Goal: Transaction & Acquisition: Purchase product/service

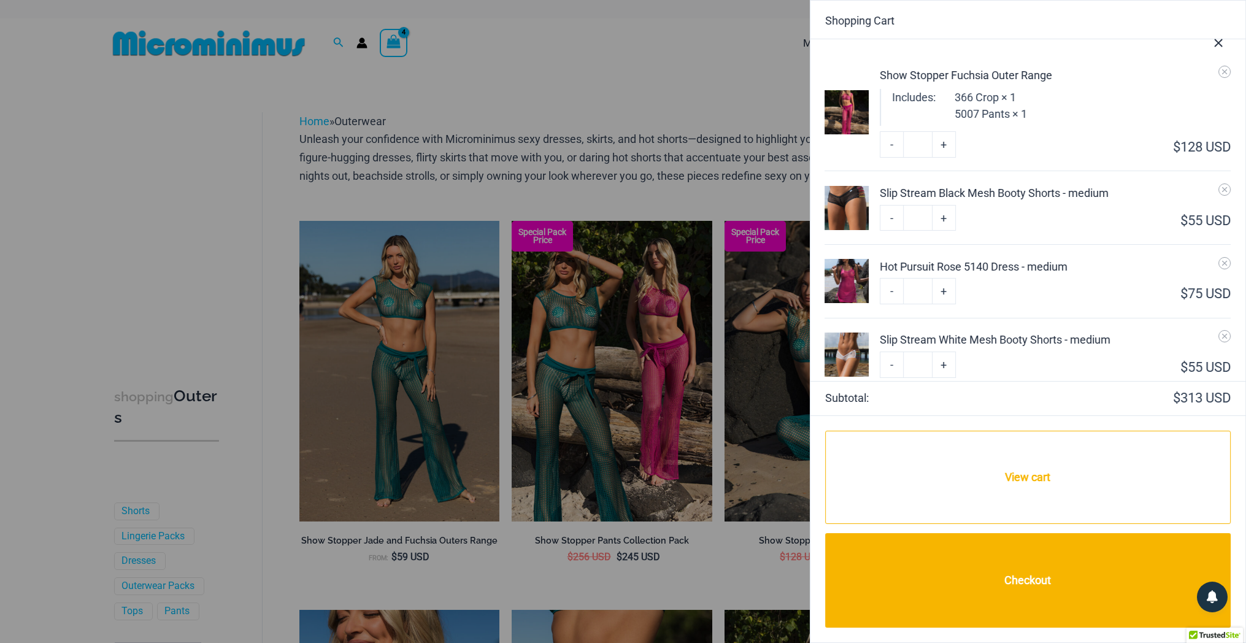
click at [969, 335] on div "Slip Stream White Mesh Booty Shorts - medium" at bounding box center [1055, 339] width 351 height 17
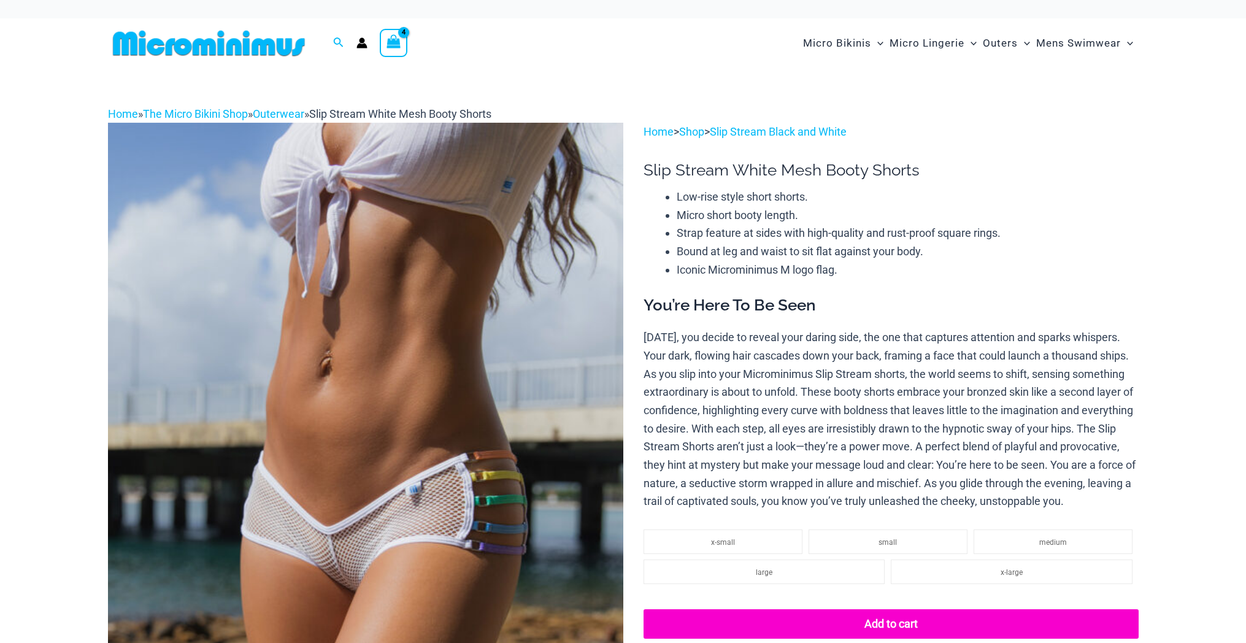
select select
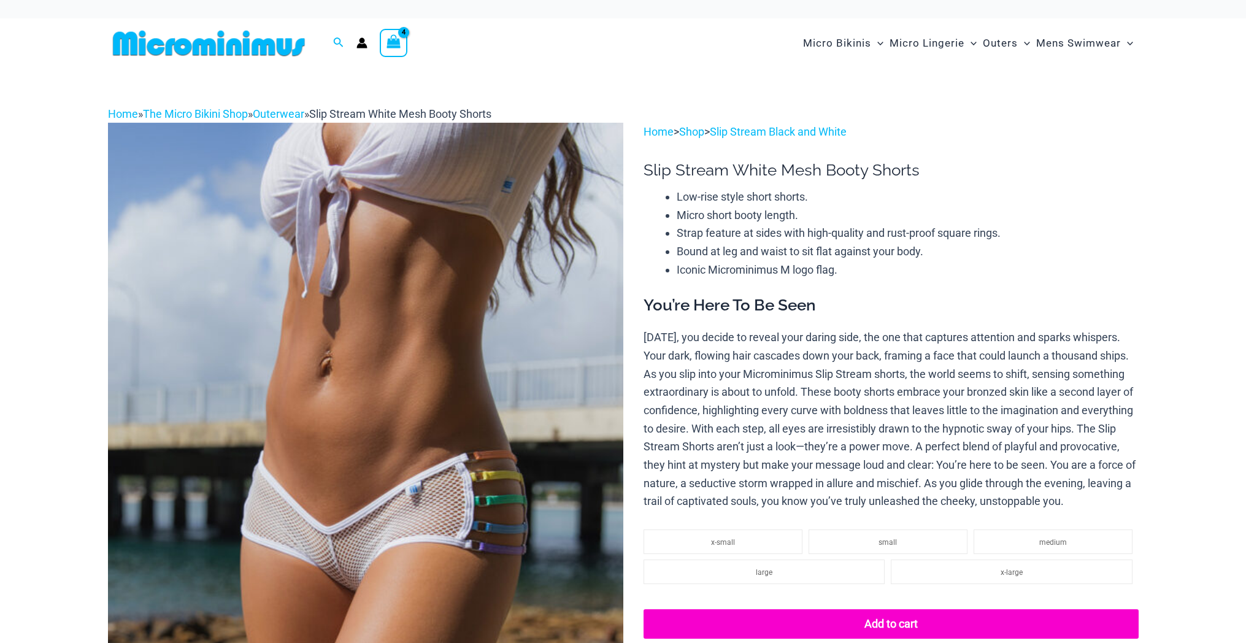
select select
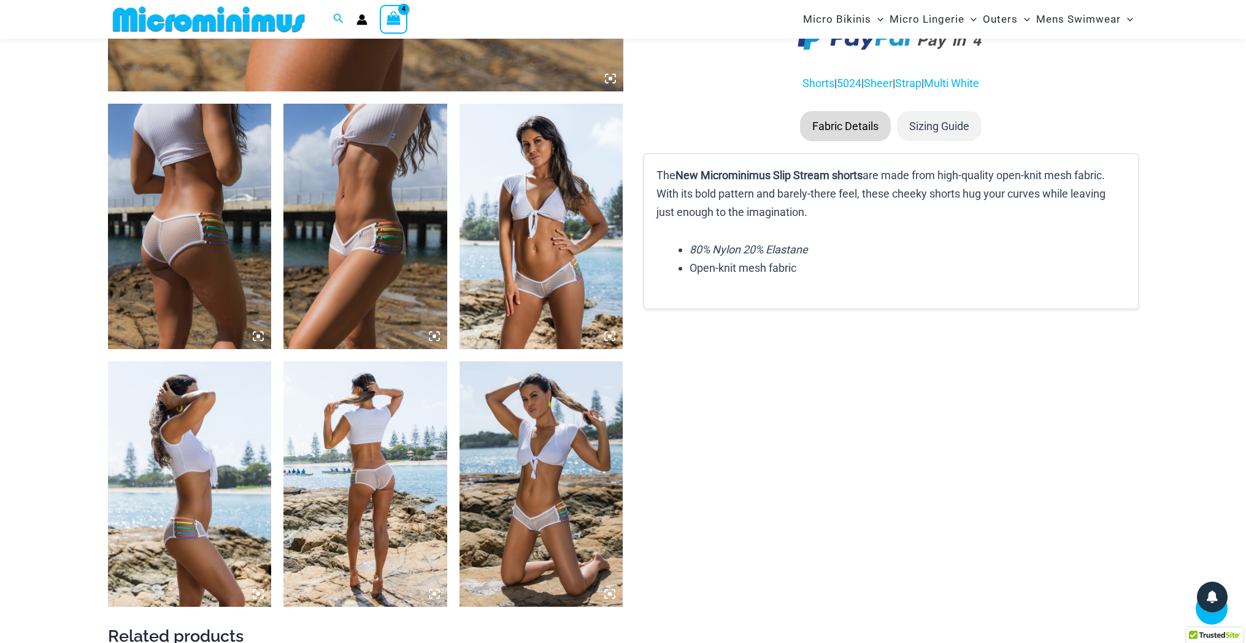
scroll to position [793, 0]
click at [396, 395] on img at bounding box center [365, 483] width 164 height 245
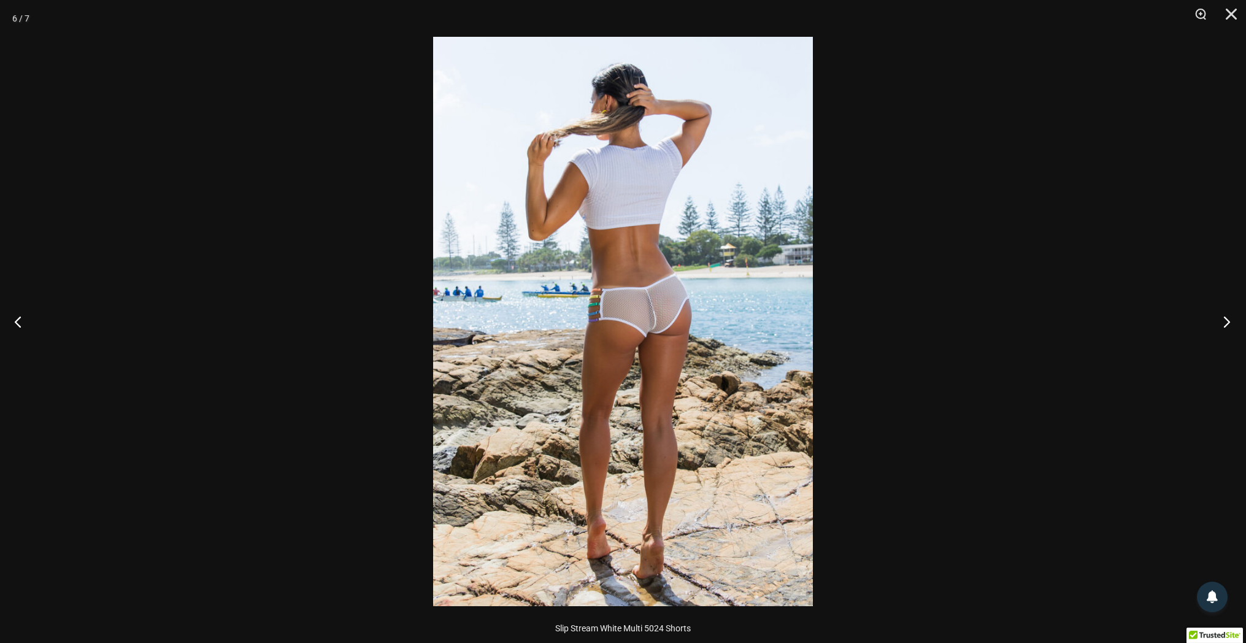
click at [1225, 320] on button "Next" at bounding box center [1223, 321] width 46 height 61
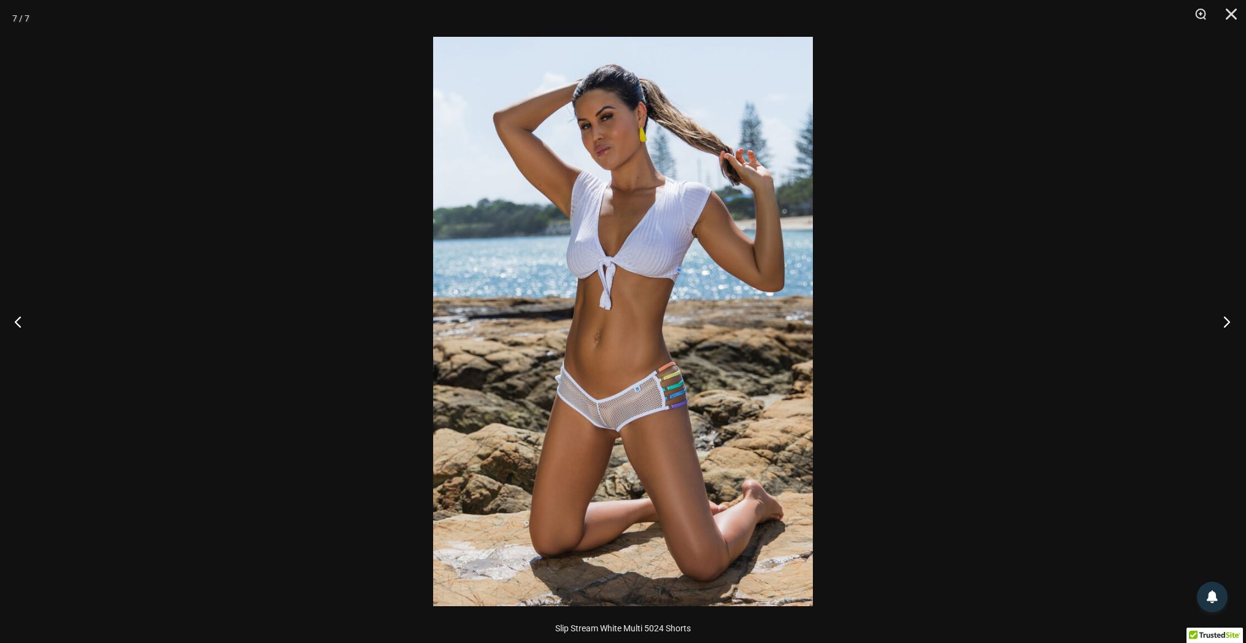
click at [1225, 320] on button "Next" at bounding box center [1223, 321] width 46 height 61
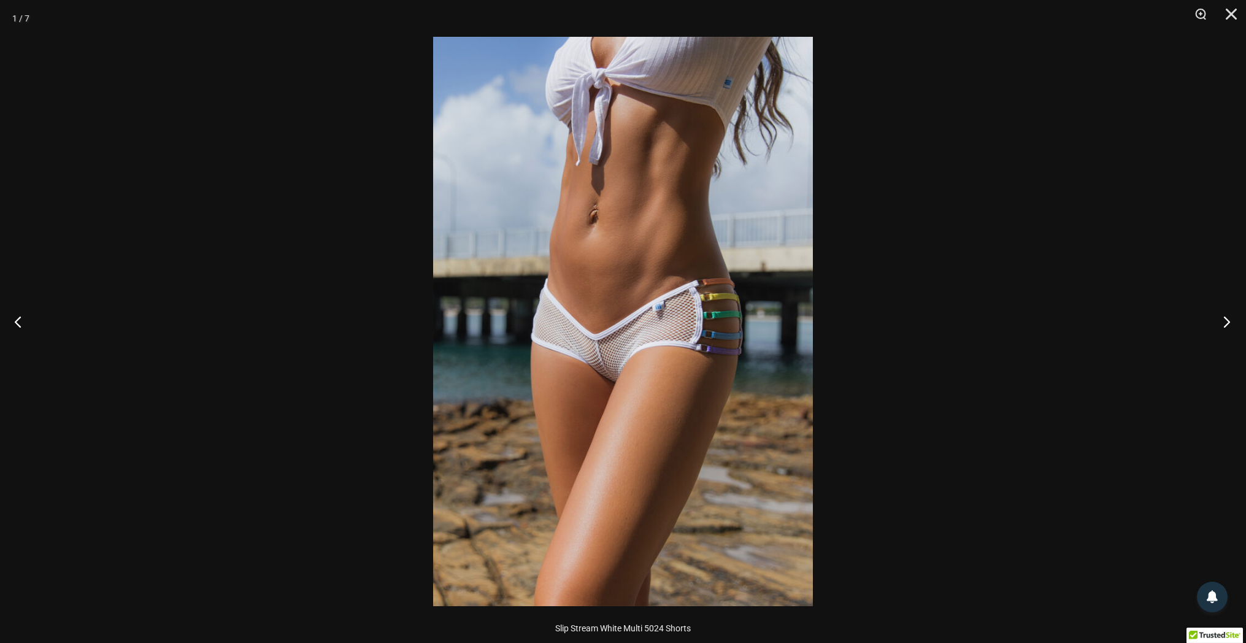
click at [1225, 320] on button "Next" at bounding box center [1223, 321] width 46 height 61
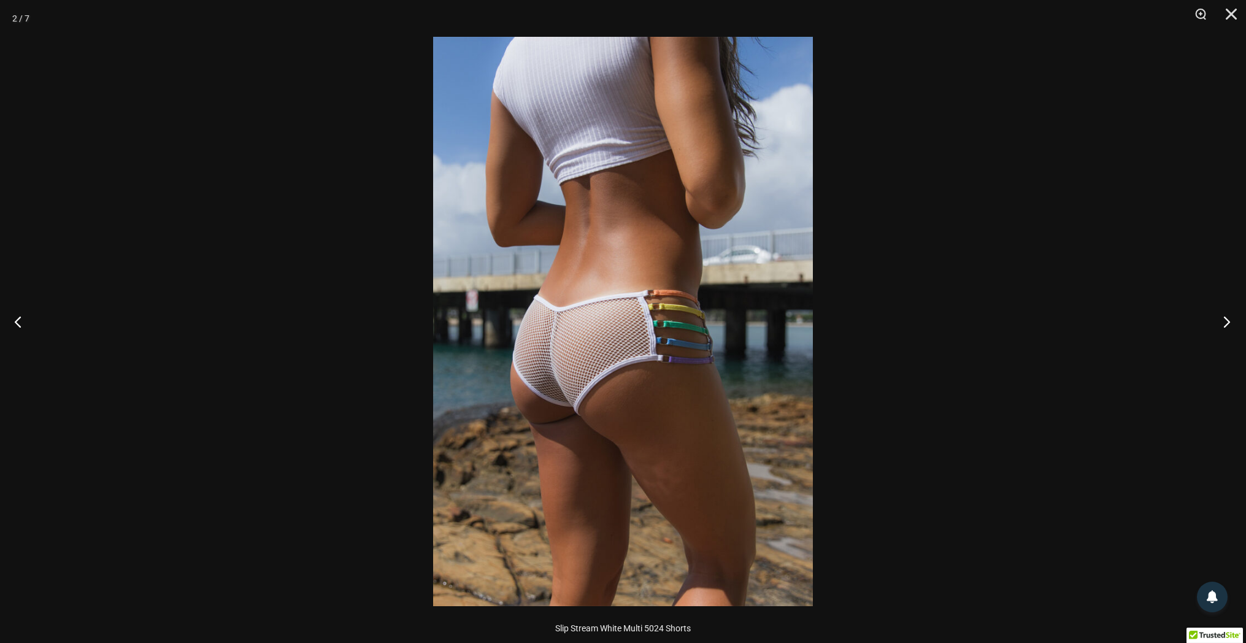
click at [1225, 320] on button "Next" at bounding box center [1223, 321] width 46 height 61
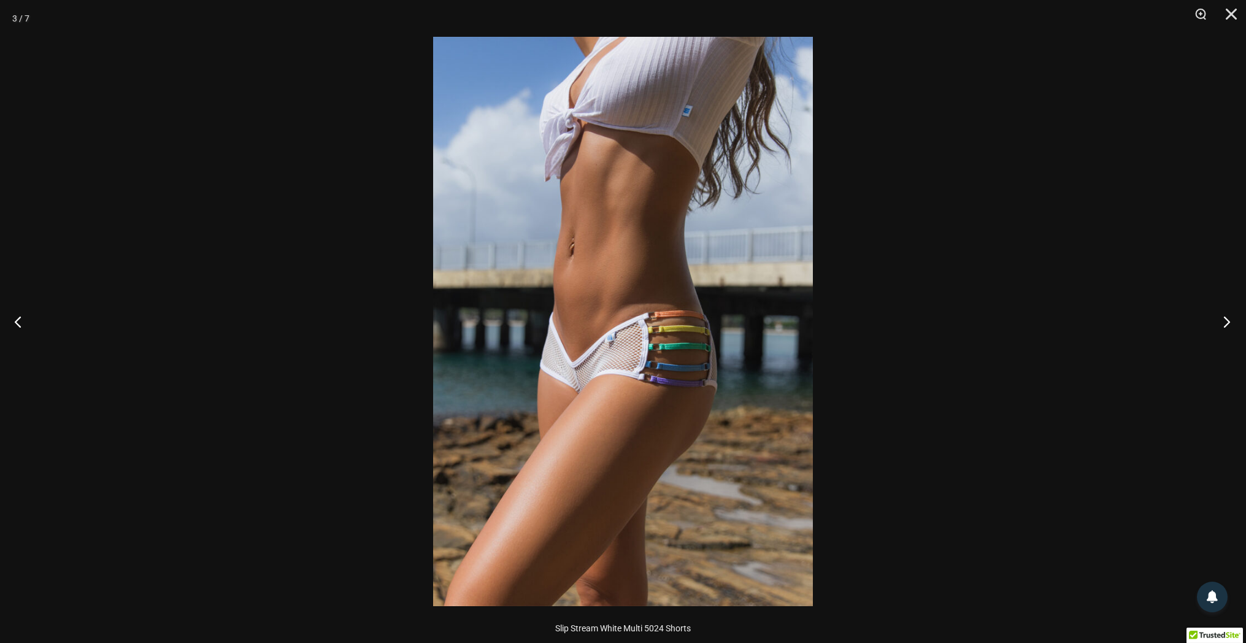
click at [1225, 320] on button "Next" at bounding box center [1223, 321] width 46 height 61
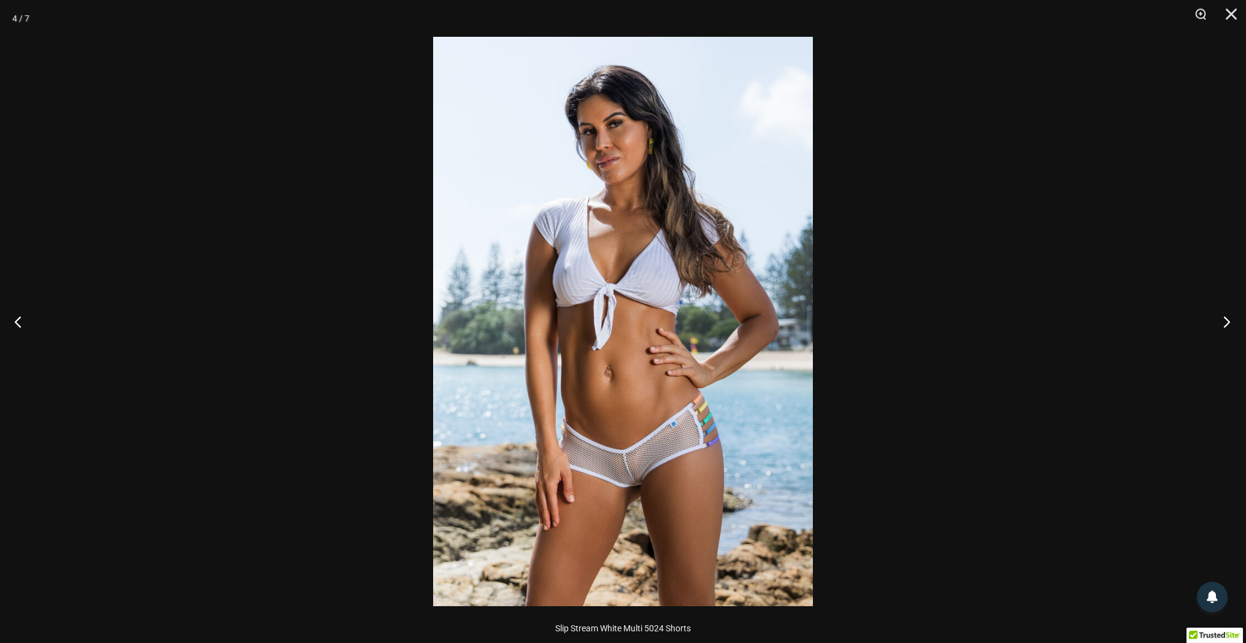
click at [1225, 320] on button "Next" at bounding box center [1223, 321] width 46 height 61
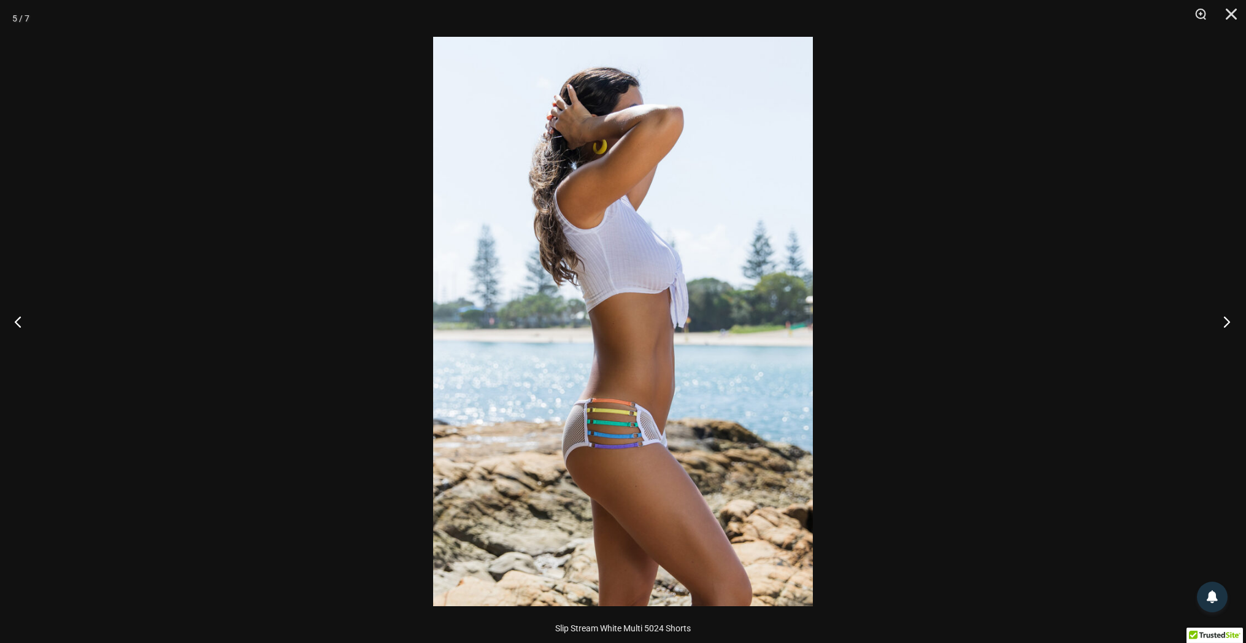
click at [1225, 320] on button "Next" at bounding box center [1223, 321] width 46 height 61
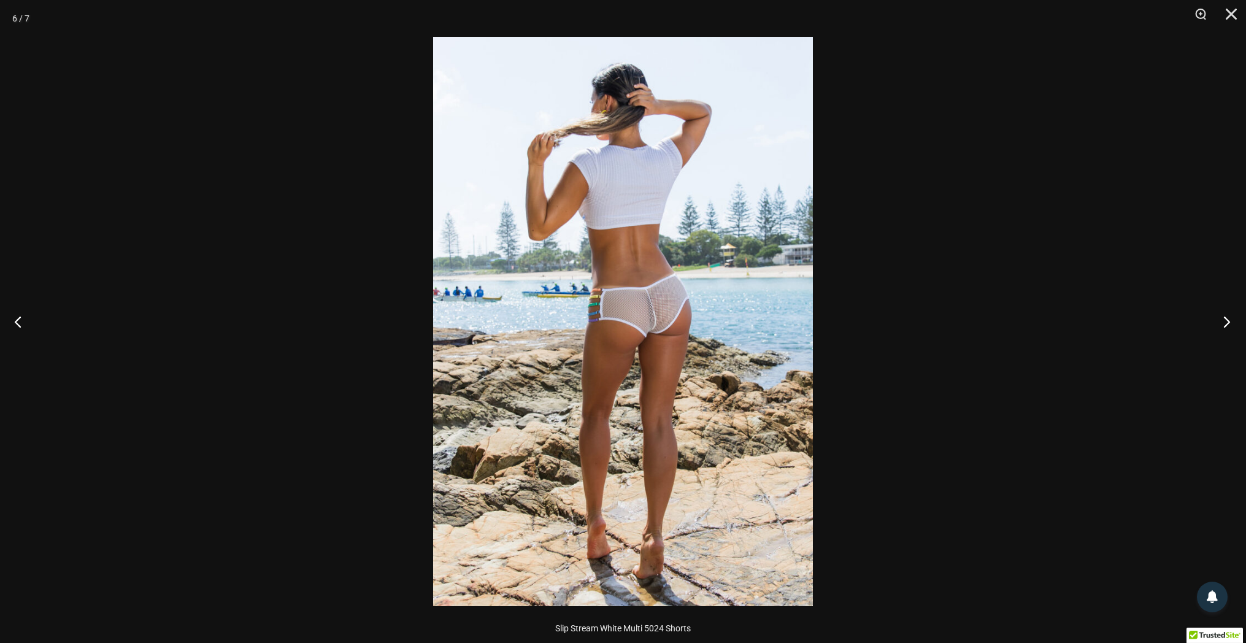
click at [1225, 320] on button "Next" at bounding box center [1223, 321] width 46 height 61
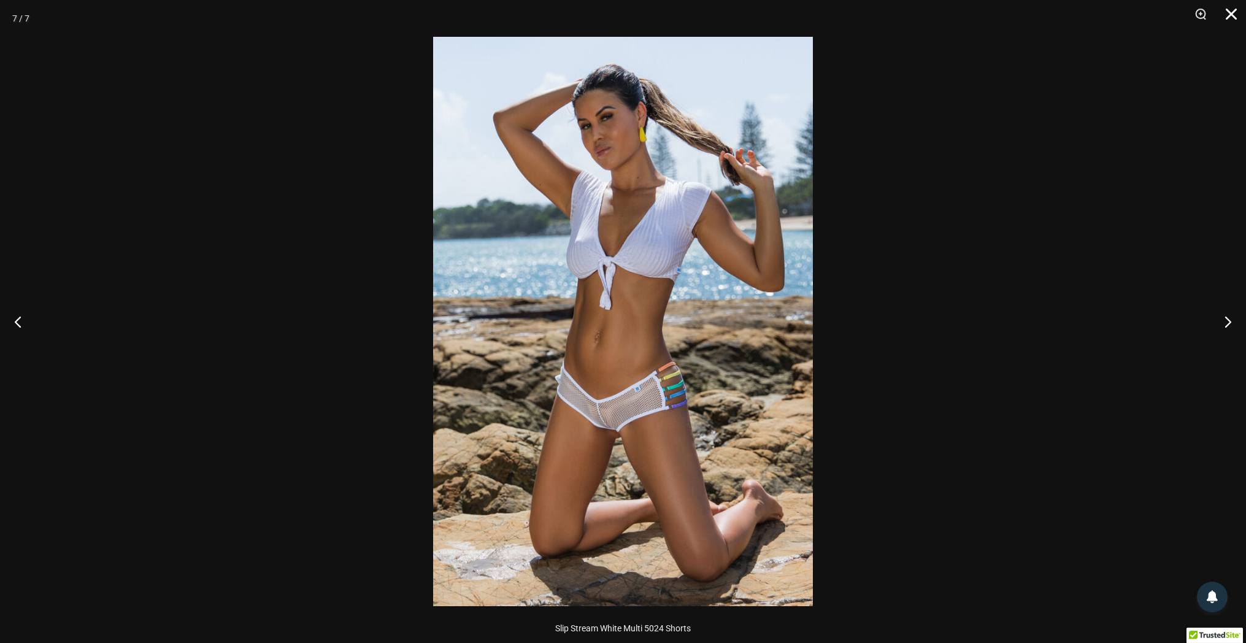
click at [1231, 18] on button "Close" at bounding box center [1227, 18] width 31 height 37
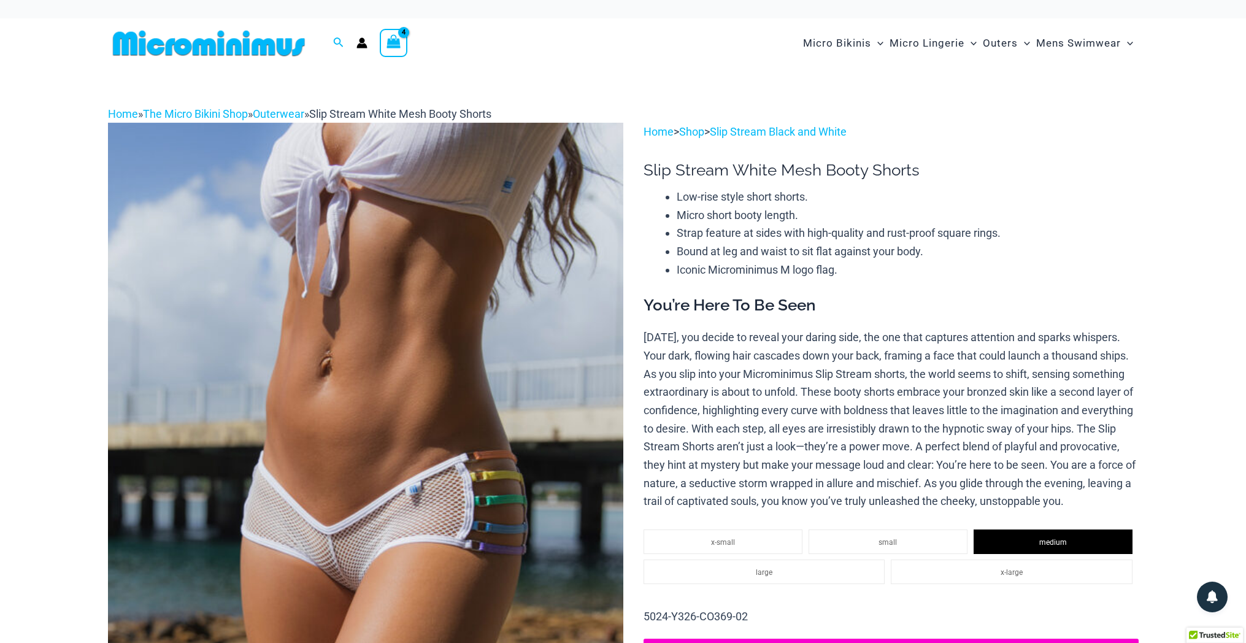
scroll to position [0, 0]
click at [361, 39] on circle "Account icon link" at bounding box center [362, 41] width 6 height 6
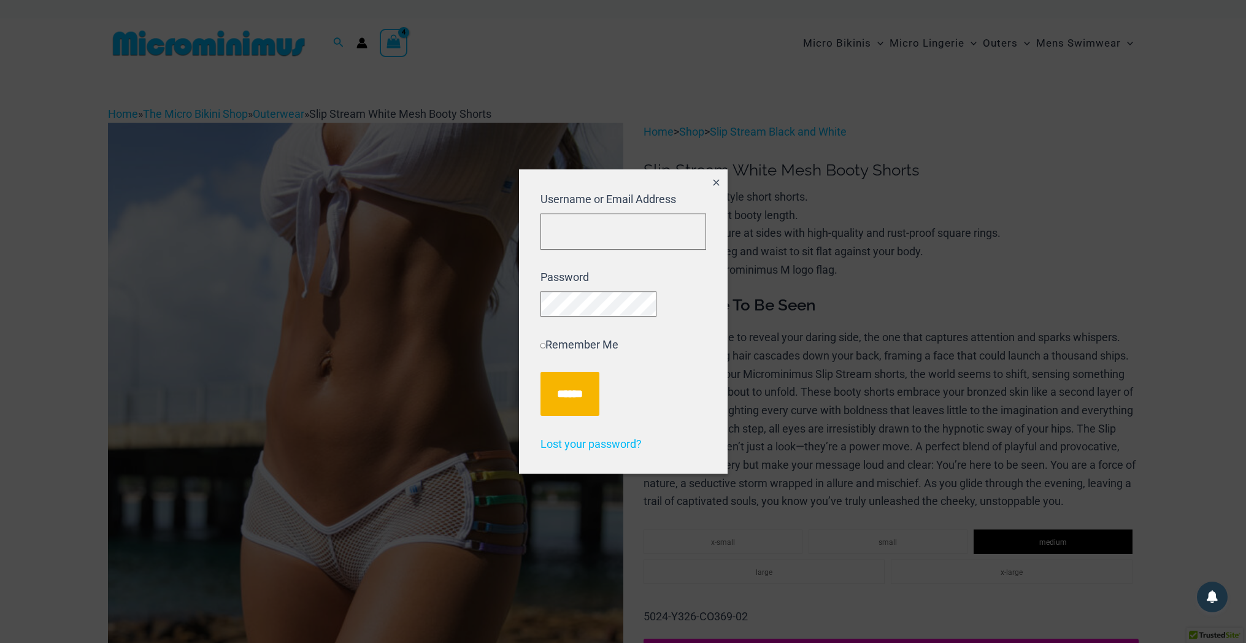
drag, startPoint x: 716, startPoint y: 178, endPoint x: 709, endPoint y: 175, distance: 7.8
click at [716, 178] on icon "Close popup" at bounding box center [716, 182] width 10 height 10
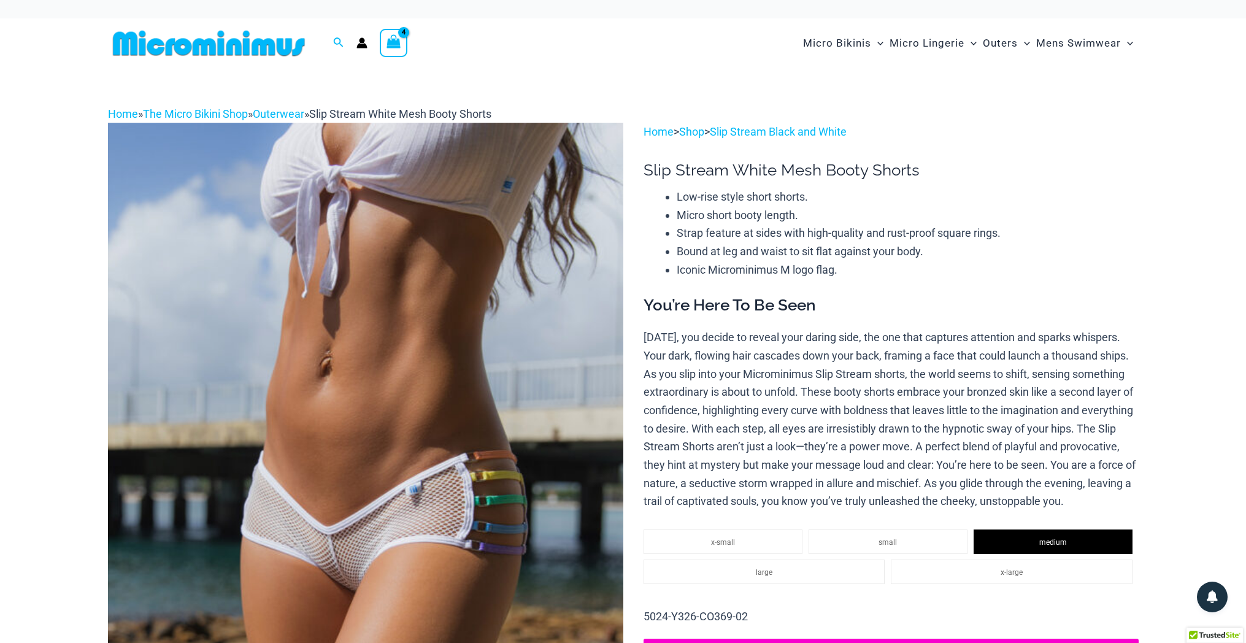
click at [384, 40] on div "View Shopping Cart, 4 items" at bounding box center [394, 43] width 28 height 28
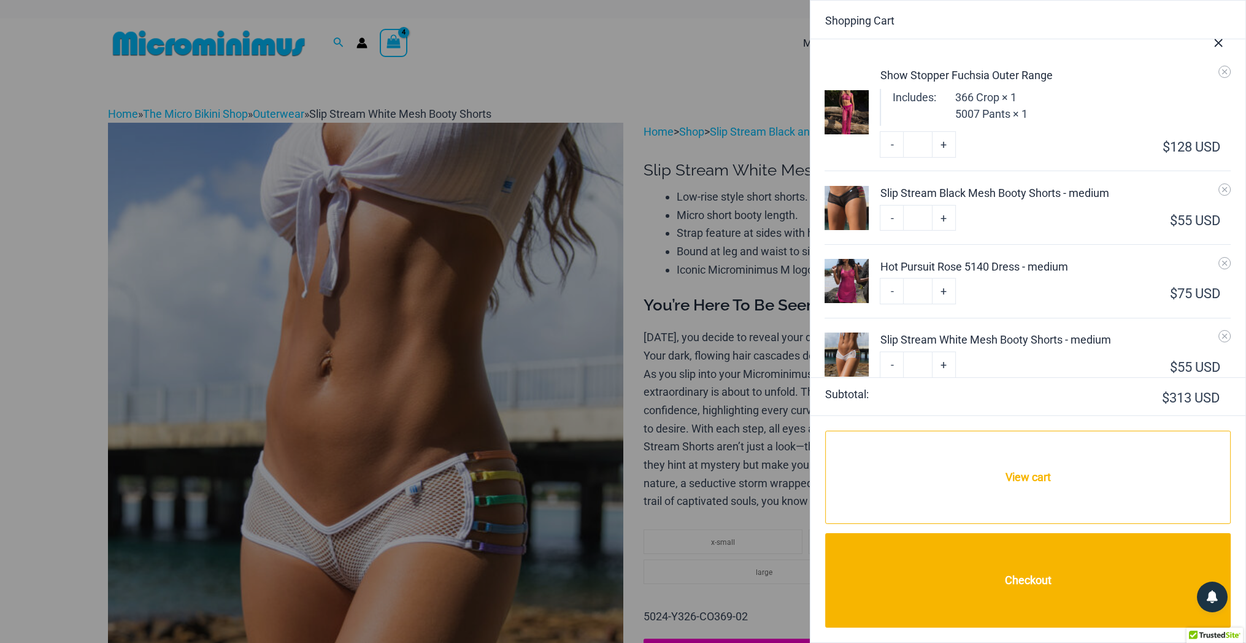
click at [999, 87] on li "Show Stopper Fuchsia Outer Range Includes: 366 Crop × 1 5007 Pants × 1 Minus Qu…" at bounding box center [1028, 112] width 406 height 118
click at [953, 88] on li "Show Stopper Fuchsia Outer Range Includes: 366 Crop × 1 5007 Pants × 1 Minus Qu…" at bounding box center [1028, 112] width 406 height 118
click at [901, 74] on div "Show Stopper Fuchsia Outer Range" at bounding box center [1055, 75] width 351 height 17
click at [1041, 471] on link "View cart" at bounding box center [1028, 477] width 406 height 93
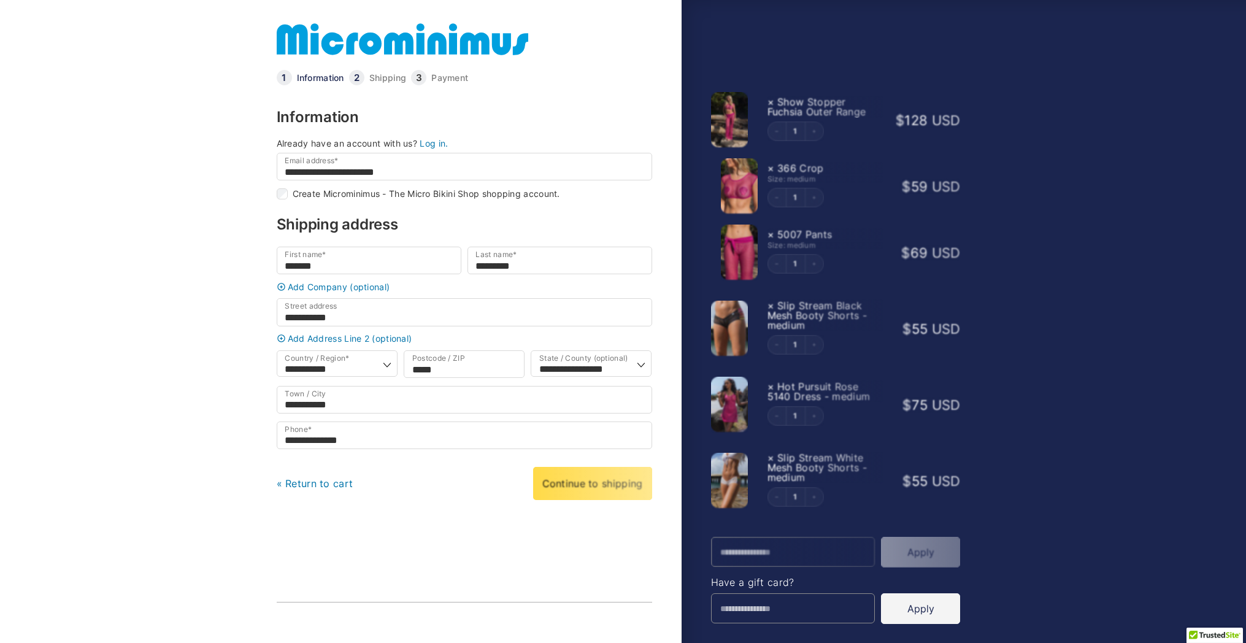
select select "**"
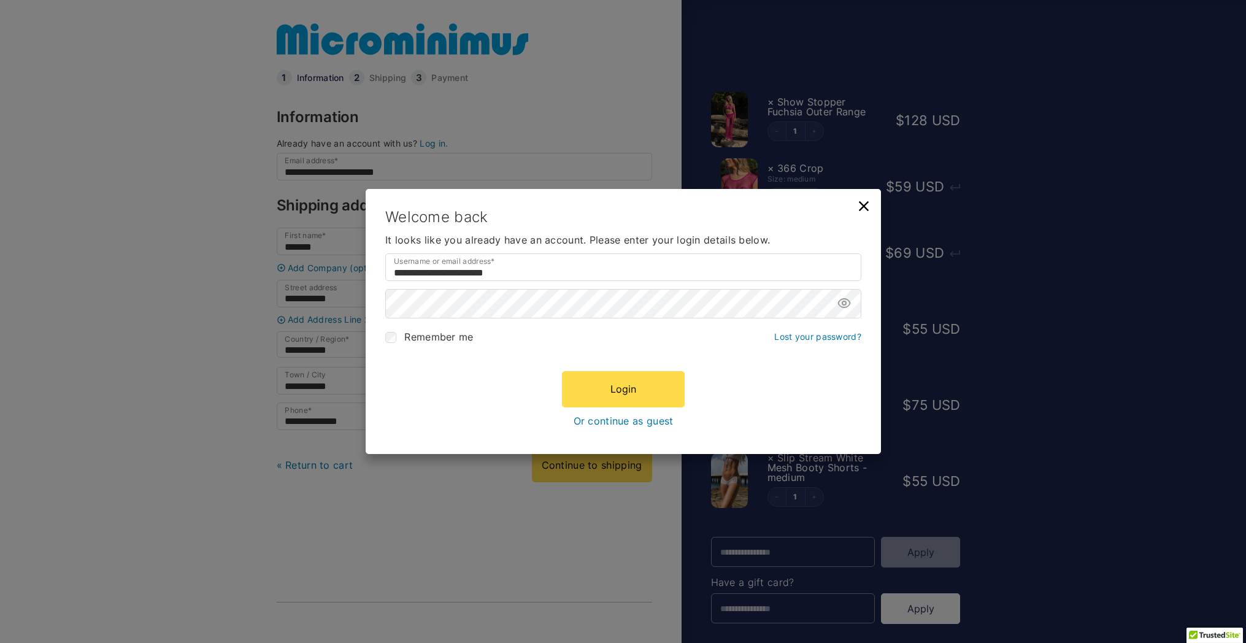
click at [868, 202] on icon at bounding box center [863, 206] width 17 height 17
